Goal: Navigation & Orientation: Understand site structure

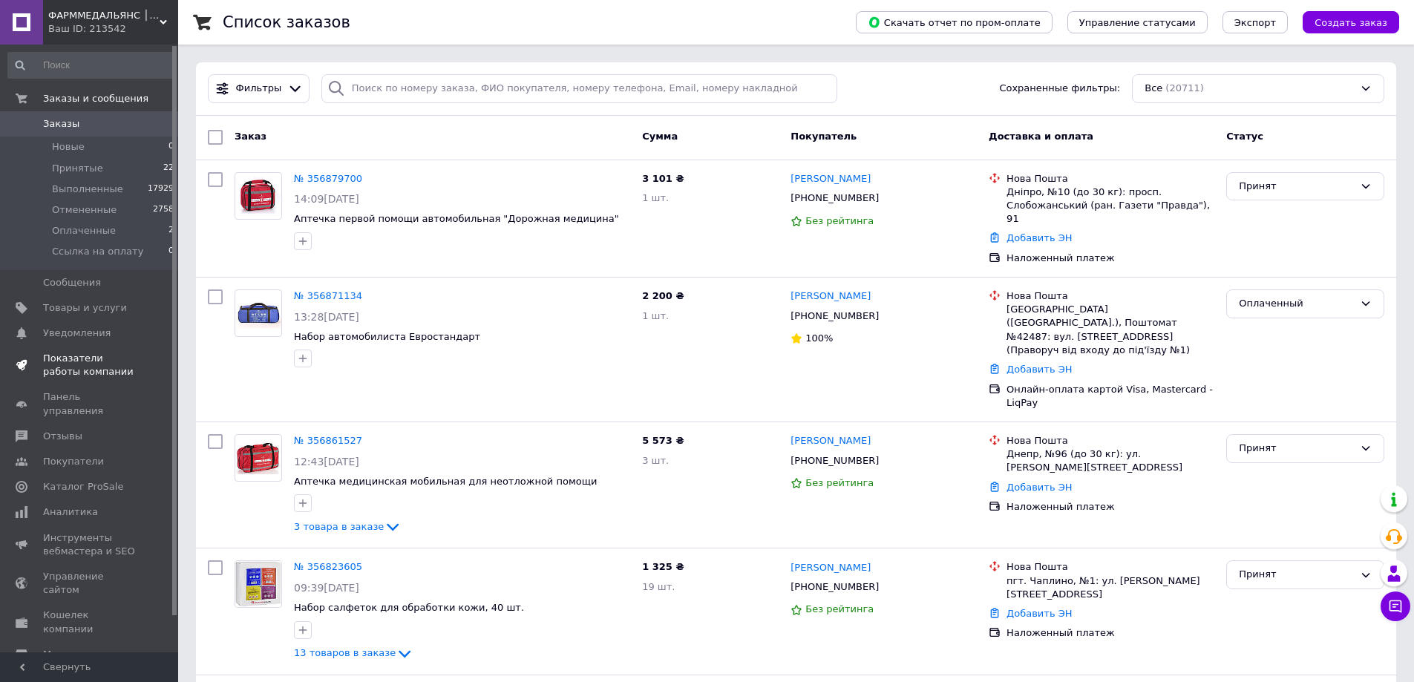
click at [61, 365] on span "Показатели работы компании" at bounding box center [90, 365] width 94 height 27
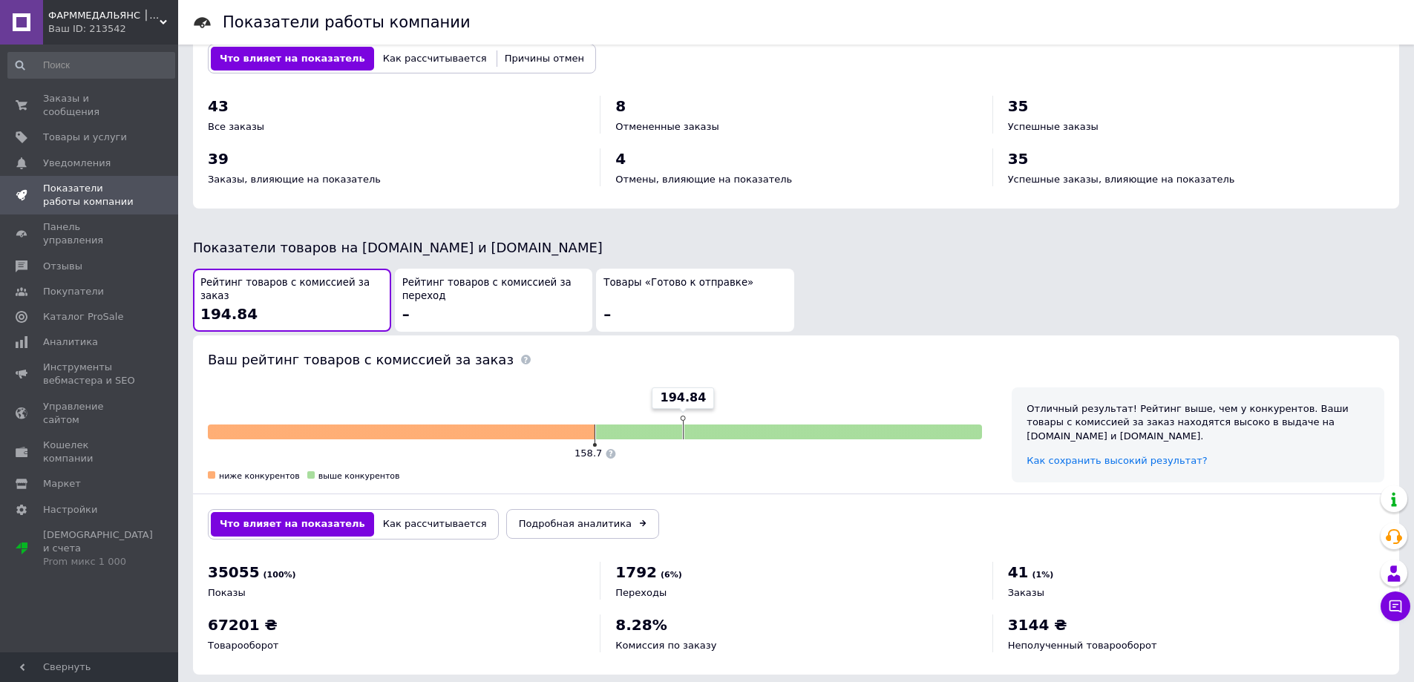
scroll to position [629, 0]
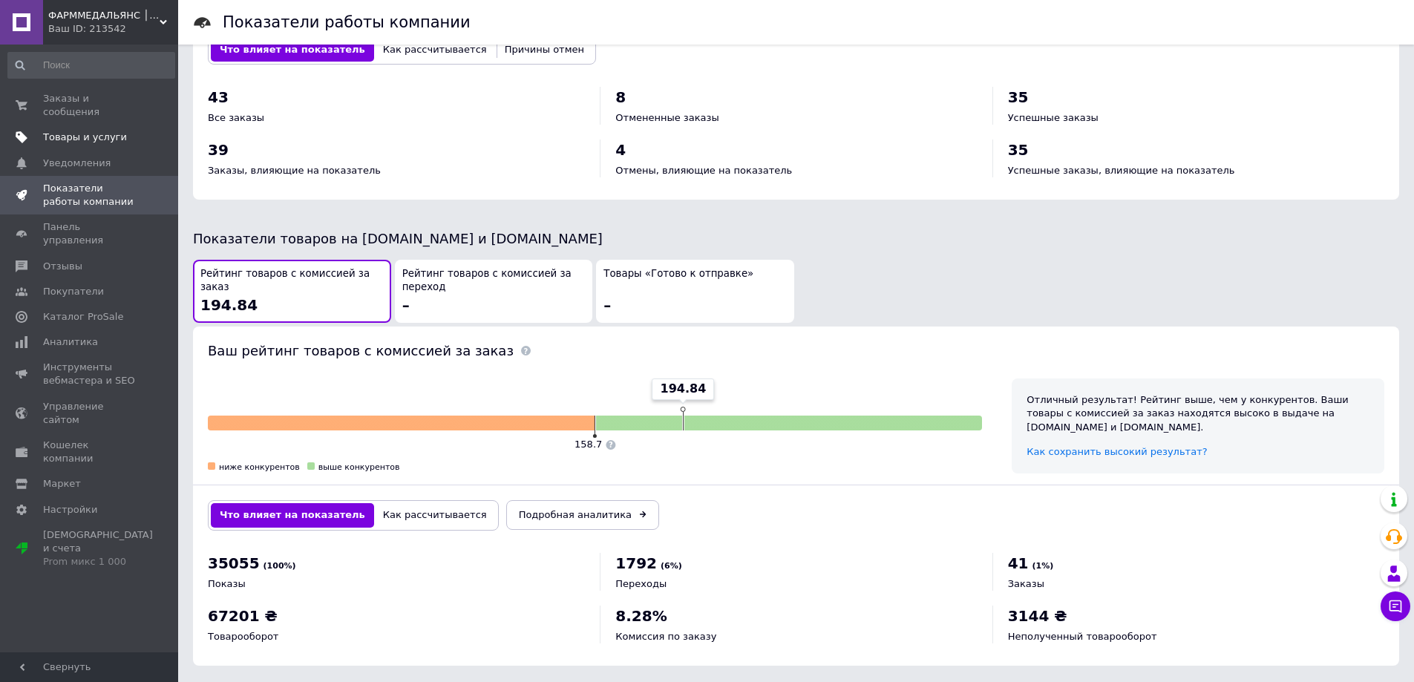
click at [65, 131] on span "Товары и услуги" at bounding box center [85, 137] width 84 height 13
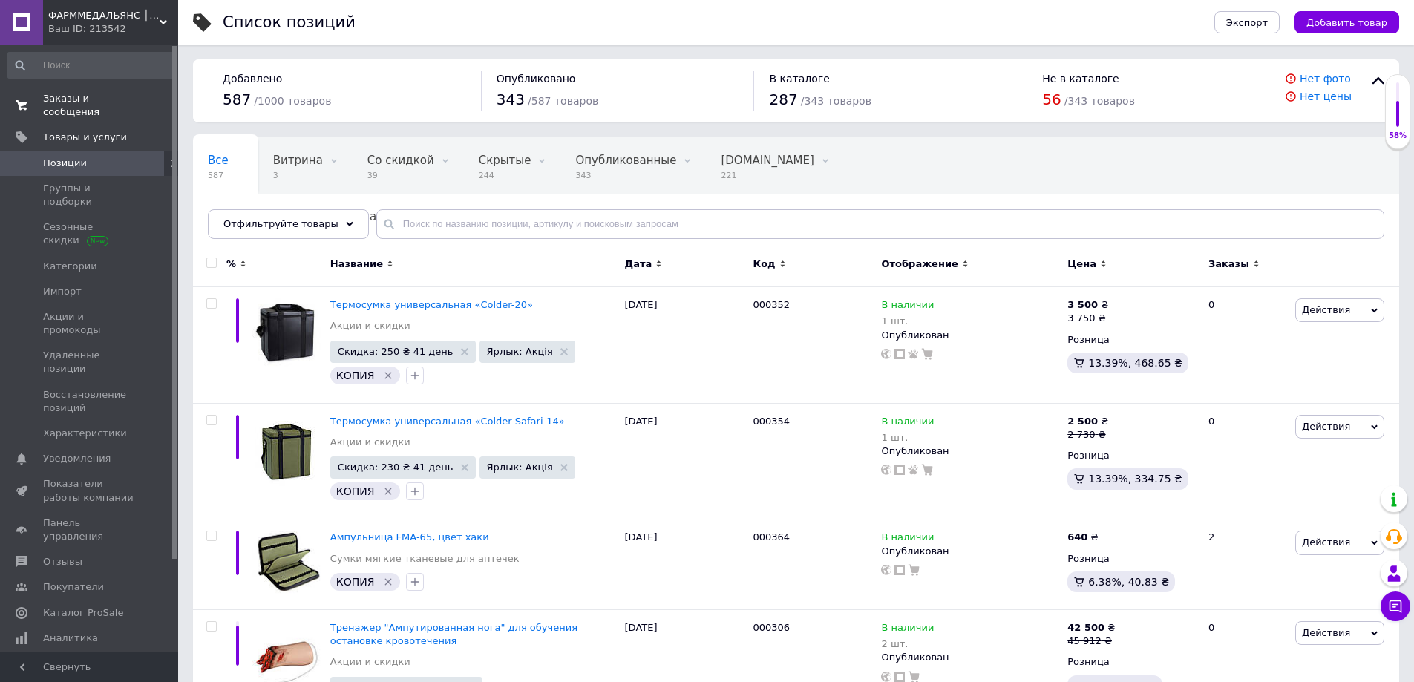
click at [62, 94] on span "Заказы и сообщения" at bounding box center [90, 105] width 94 height 27
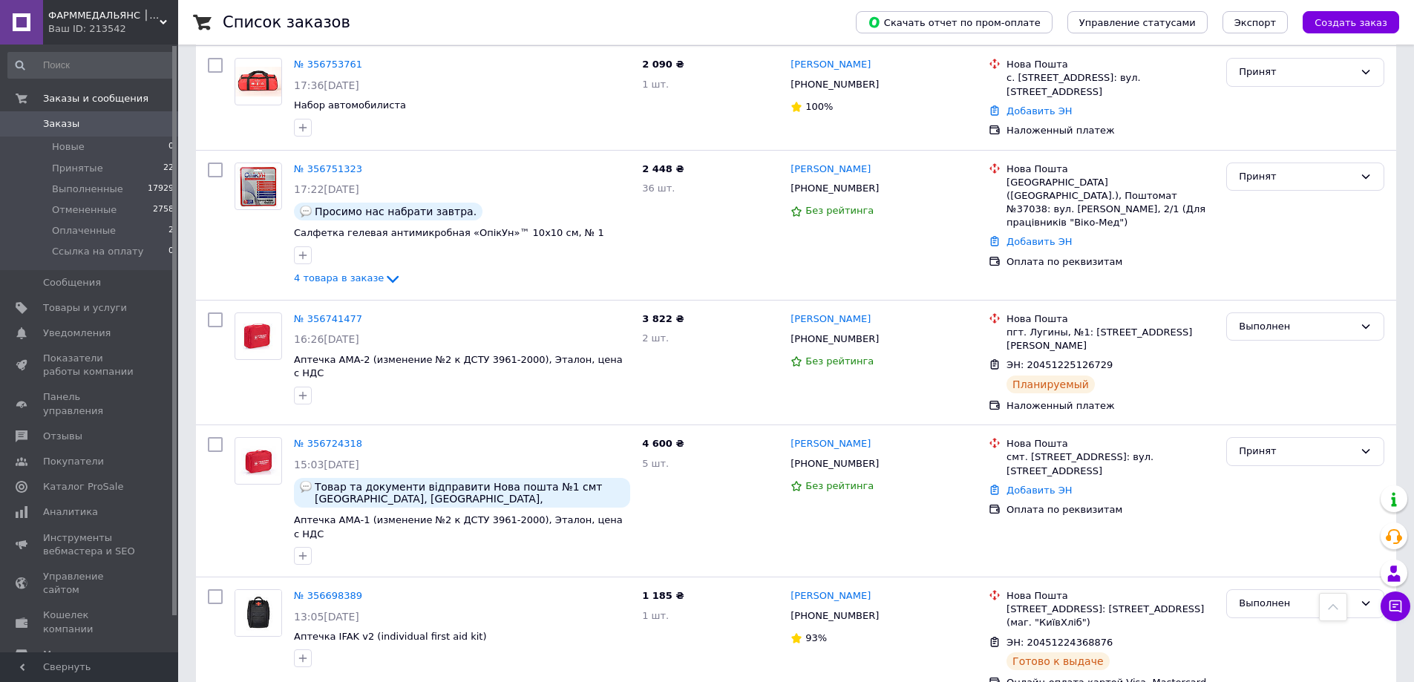
scroll to position [742, 0]
